Goal: Task Accomplishment & Management: Manage account settings

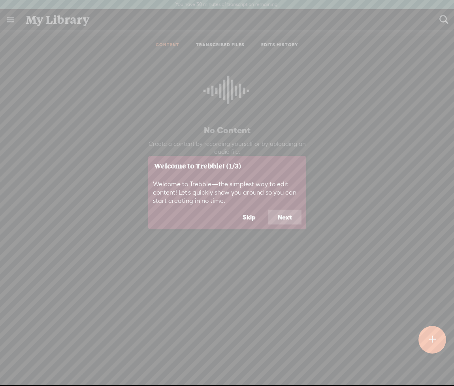
click at [248, 216] on button "Skip" at bounding box center [249, 216] width 32 height 15
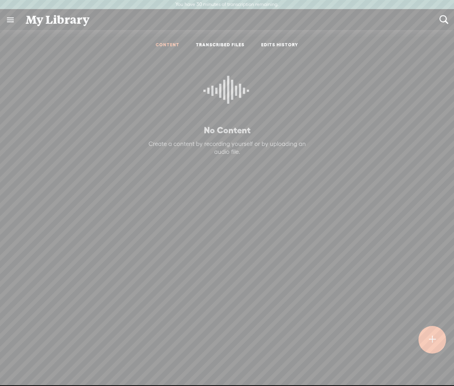
click at [203, 43] on link "TRANSCRIBED FILES" at bounding box center [220, 45] width 49 height 7
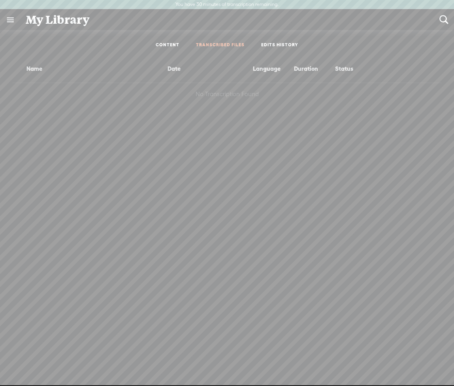
click at [13, 23] on link at bounding box center [10, 19] width 21 height 21
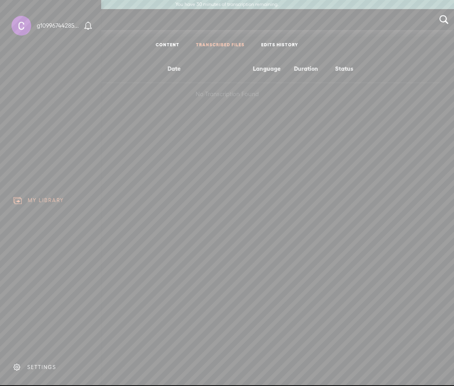
click at [35, 369] on div "SETTINGS" at bounding box center [41, 367] width 29 height 7
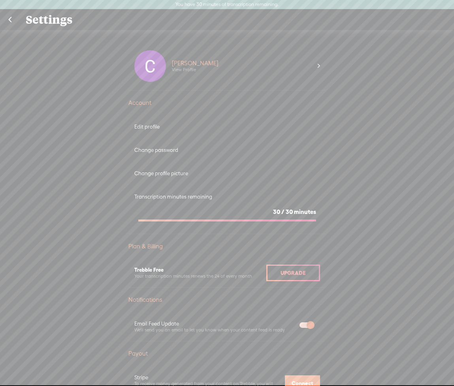
click at [150, 128] on div "Edit profile" at bounding box center [227, 126] width 186 height 7
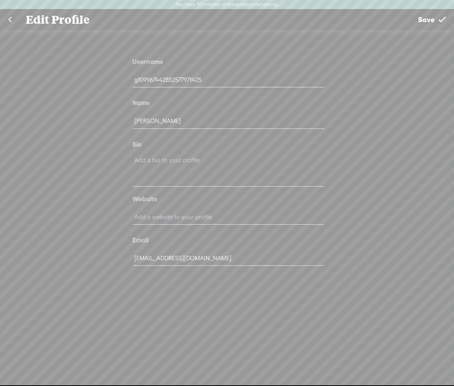
drag, startPoint x: 162, startPoint y: 260, endPoint x: 143, endPoint y: 260, distance: 18.6
click at [143, 260] on input "charlie.retro1@gmail.com" at bounding box center [229, 257] width 192 height 15
type input "cha234rgrfro1@gmail.com"
click at [431, 21] on span "Save" at bounding box center [426, 19] width 17 height 20
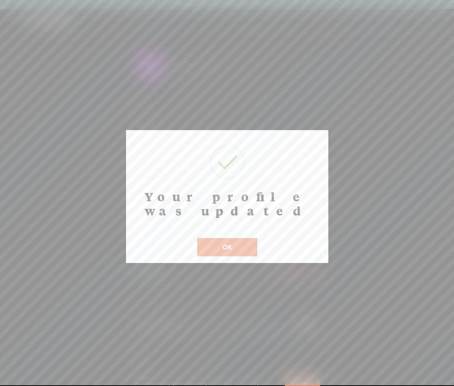
click at [211, 238] on button "OK" at bounding box center [227, 247] width 60 height 18
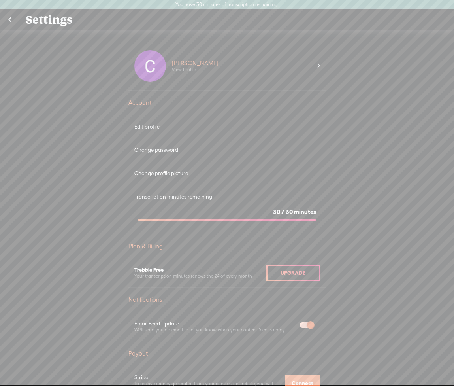
click at [7, 20] on link at bounding box center [10, 19] width 20 height 21
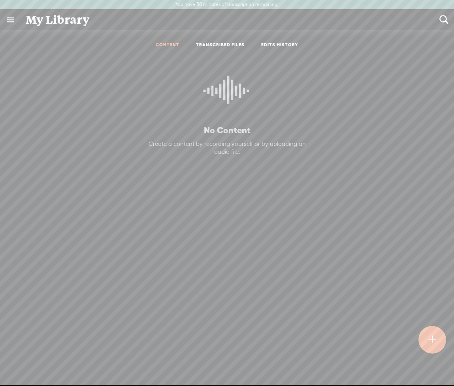
click at [20, 21] on link at bounding box center [10, 19] width 21 height 21
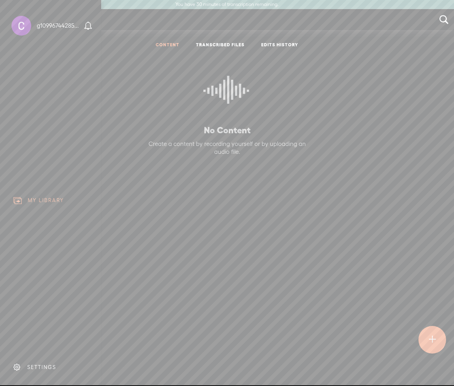
click at [37, 373] on div "SETTINGS" at bounding box center [52, 367] width 92 height 24
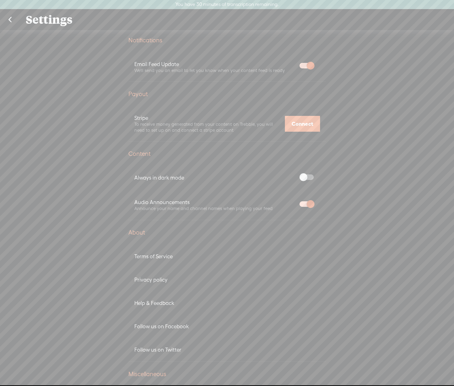
scroll to position [344, 0]
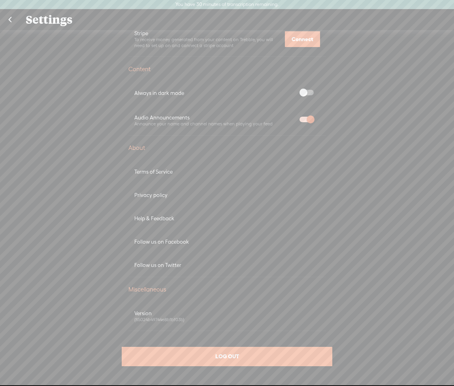
click at [211, 357] on div "LOG OUT" at bounding box center [227, 356] width 210 height 19
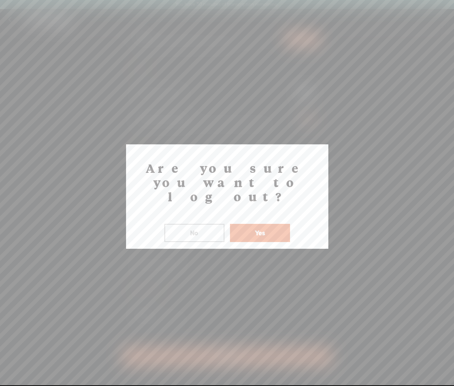
click at [264, 224] on button "Yes" at bounding box center [260, 233] width 60 height 18
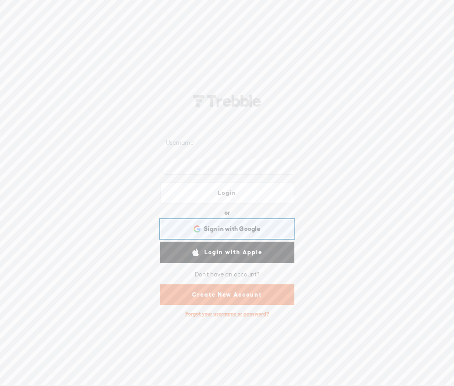
click at [233, 227] on span "Sign in with Google" at bounding box center [232, 228] width 57 height 8
click at [205, 138] on input "text" at bounding box center [228, 142] width 128 height 15
click at [221, 231] on span "Sign in with Google" at bounding box center [232, 228] width 57 height 8
